Goal: Information Seeking & Learning: Learn about a topic

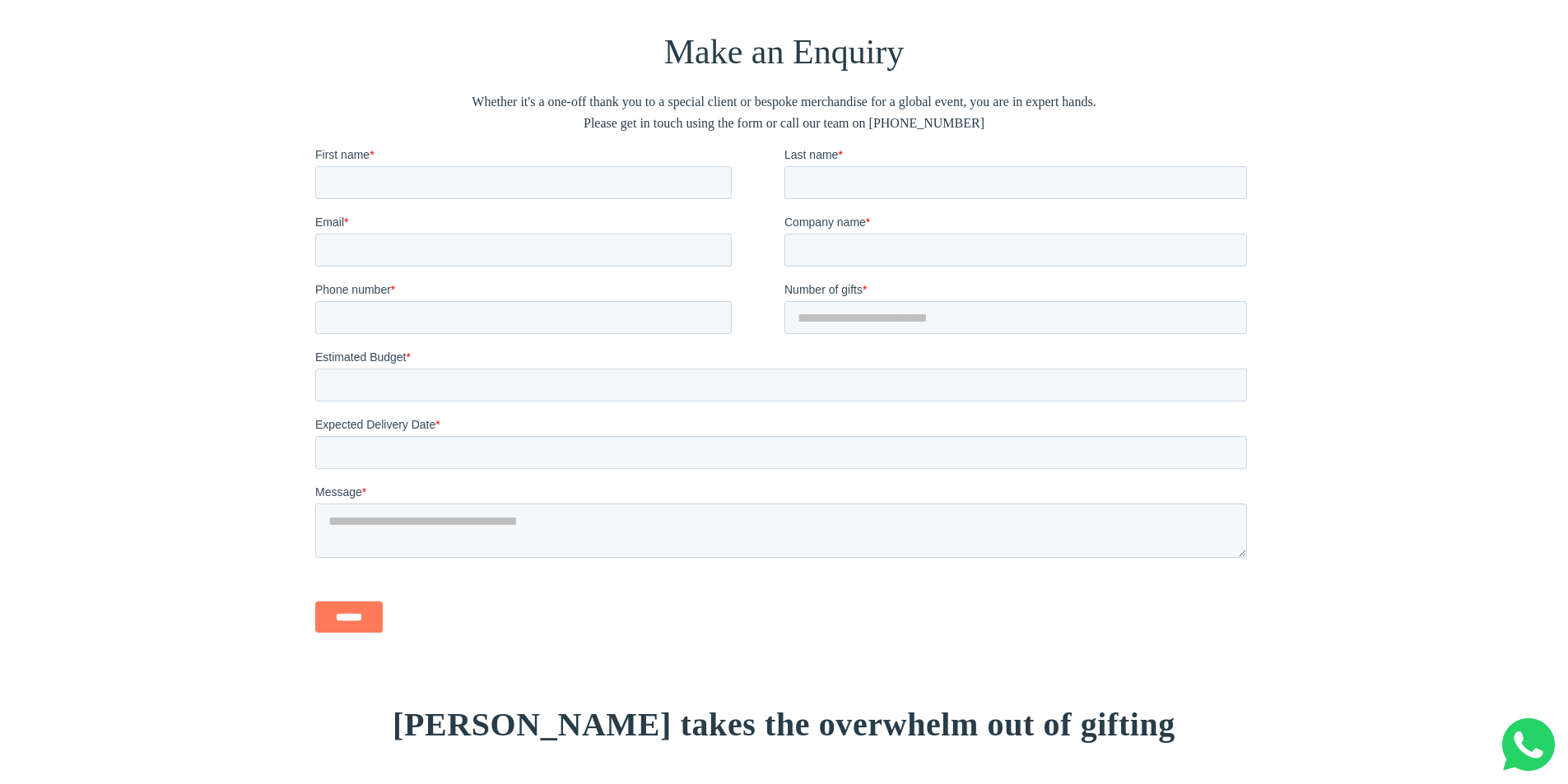
scroll to position [1840, 0]
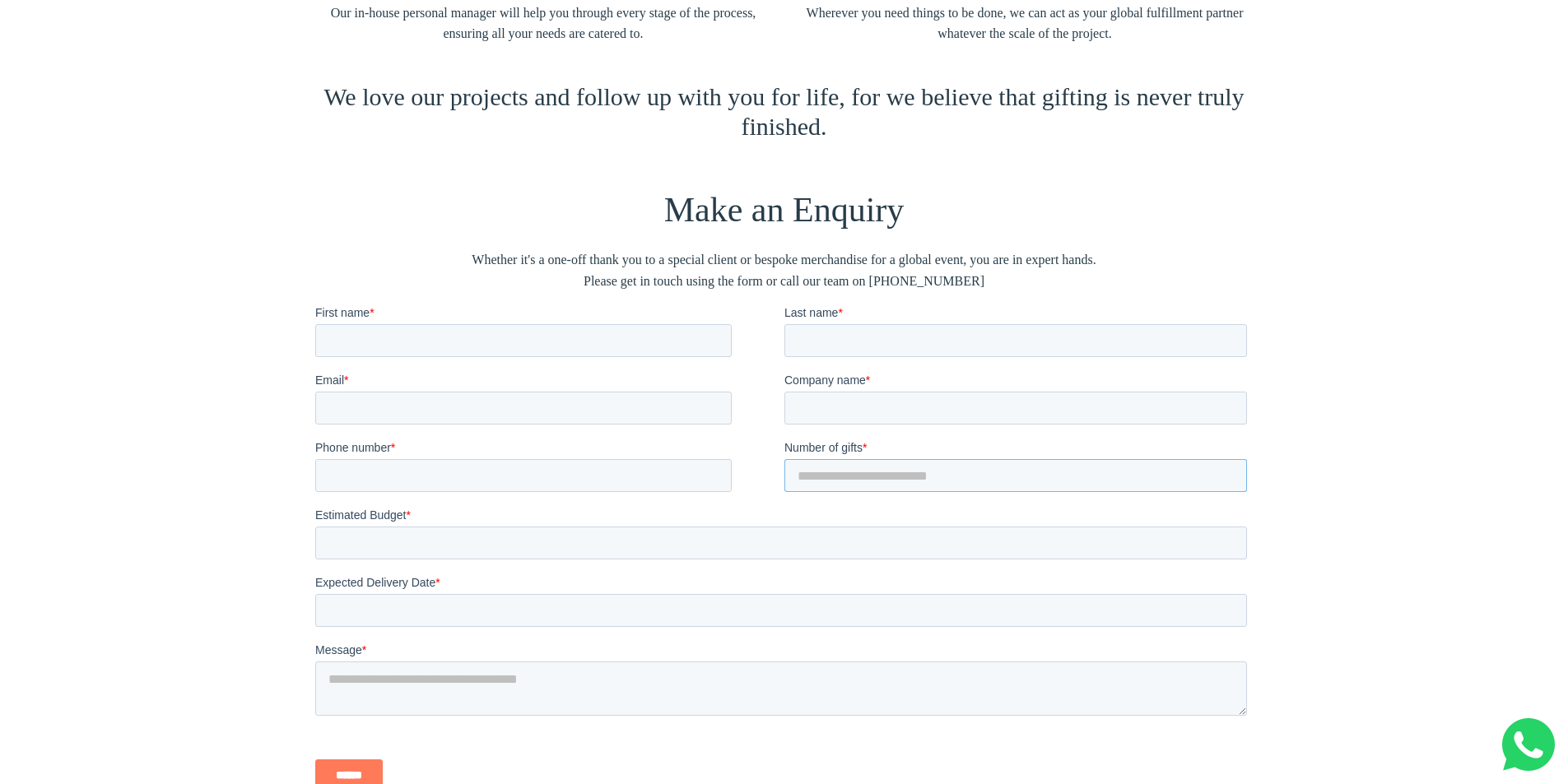
click at [793, 476] on input "*" at bounding box center [1014, 476] width 462 height 33
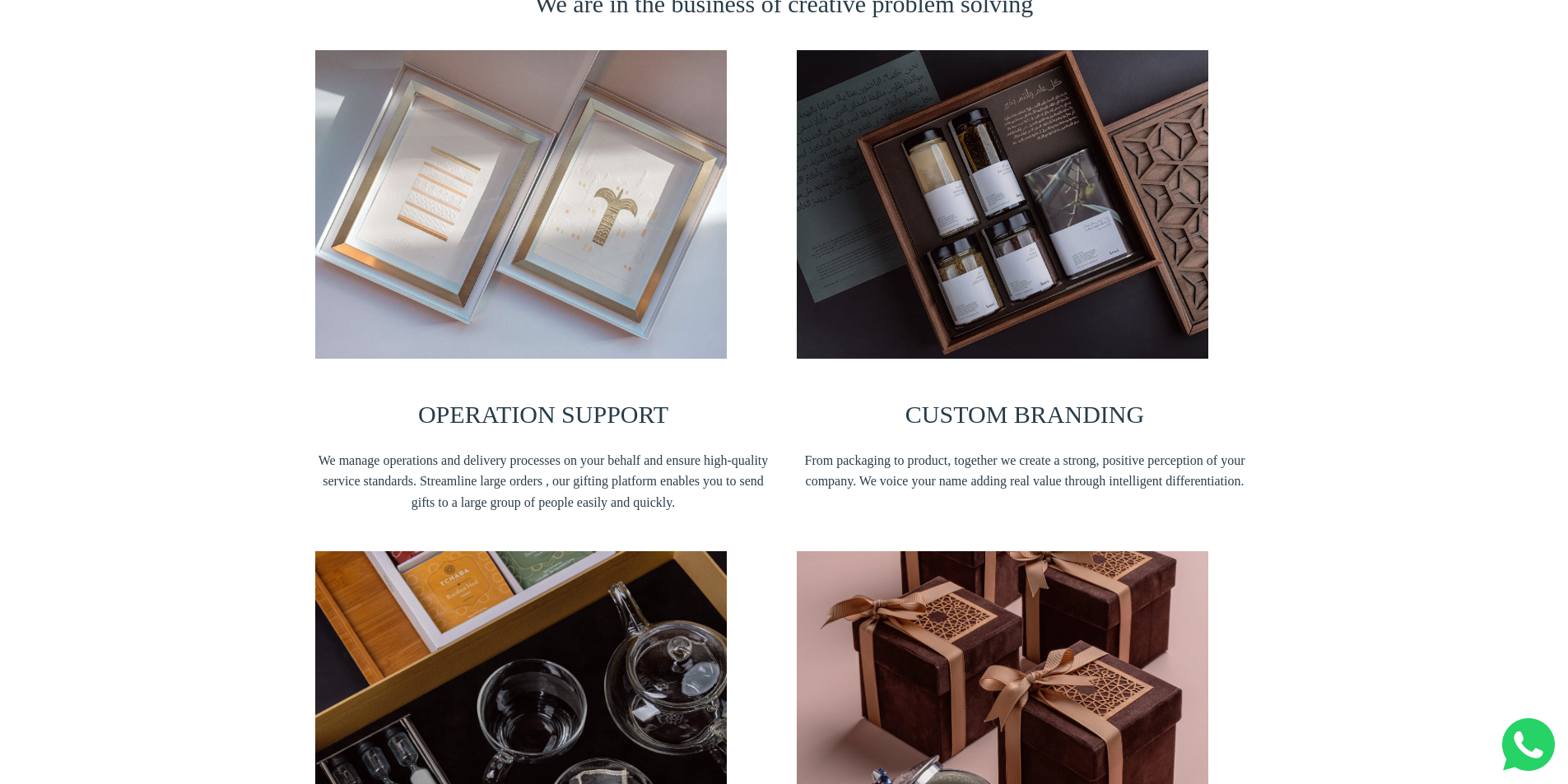
scroll to position [1017, 0]
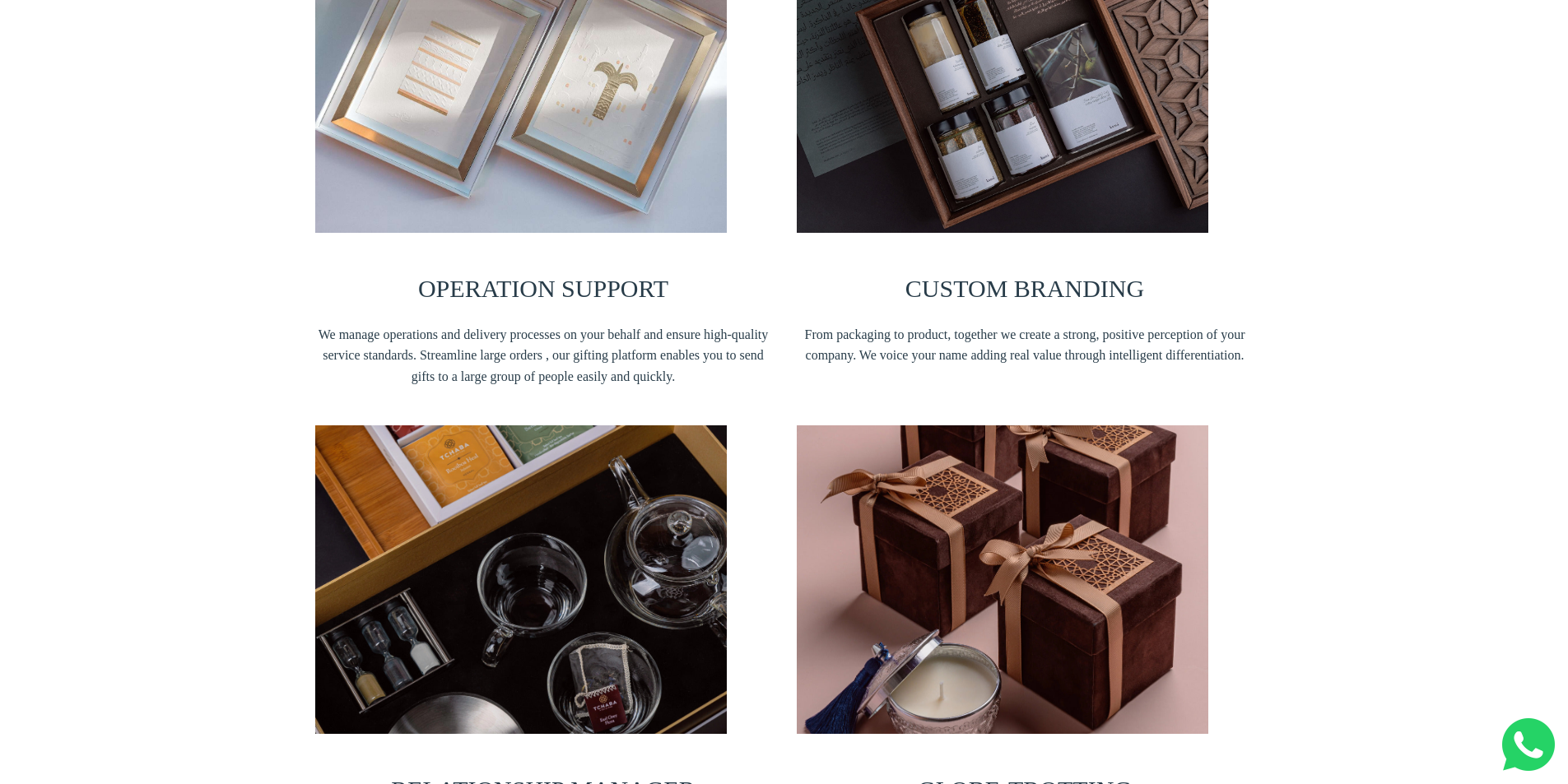
click at [517, 119] on img at bounding box center [521, 78] width 412 height 309
click at [422, 235] on div "OPERATION SUPPORT We manage operations and delivery processes on your behalf an…" at bounding box center [544, 162] width 457 height 477
click at [525, 277] on span "OPERATION SUPPORT" at bounding box center [543, 289] width 250 height 28
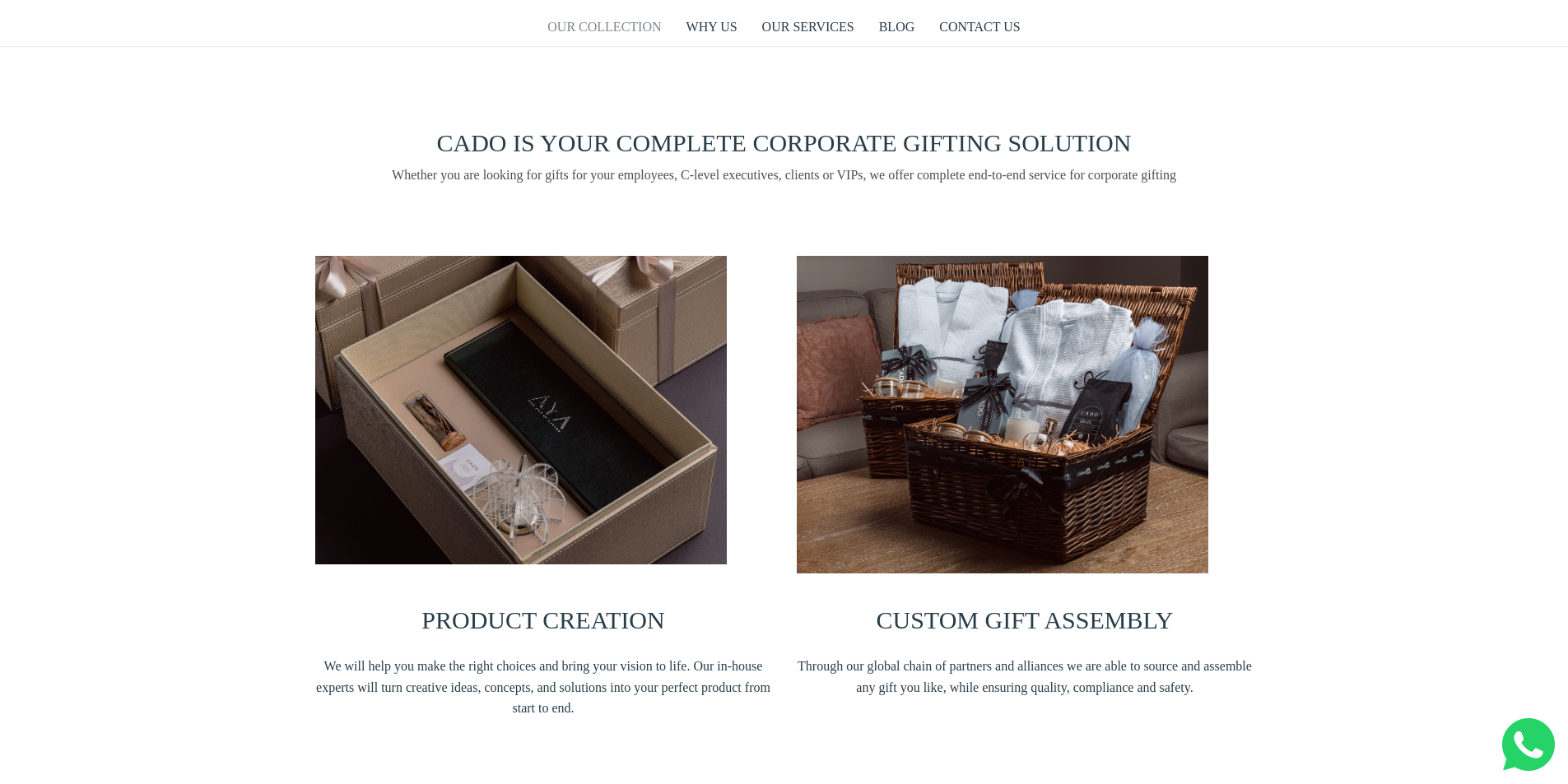
scroll to position [0, 0]
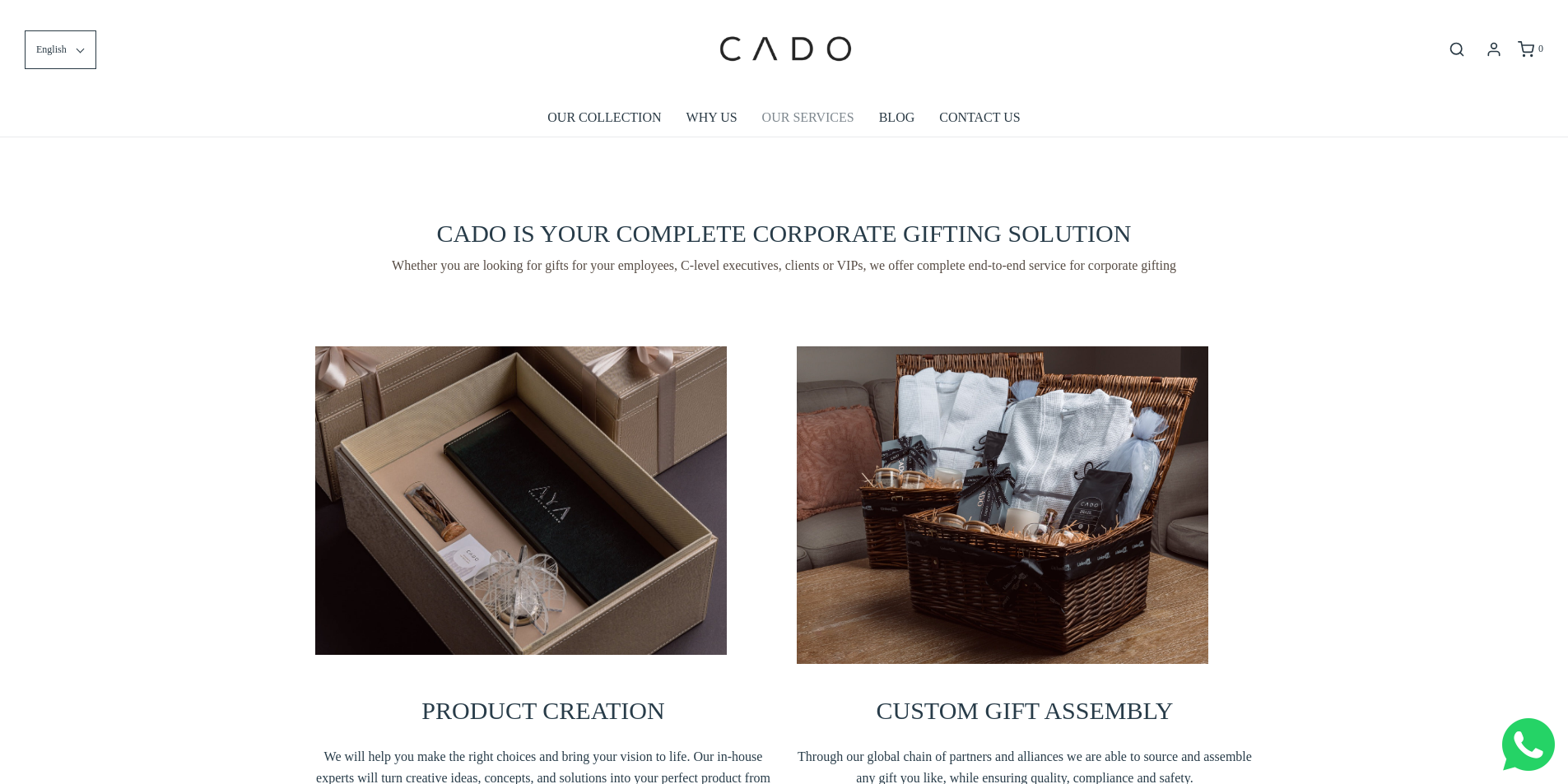
click at [822, 115] on link "OUR SERVICES" at bounding box center [808, 117] width 93 height 38
